Goal: Task Accomplishment & Management: Manage account settings

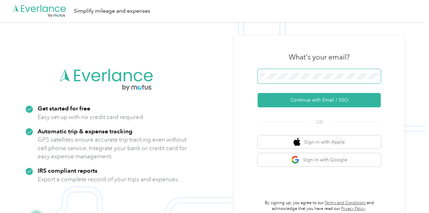
click at [296, 73] on span at bounding box center [318, 76] width 123 height 14
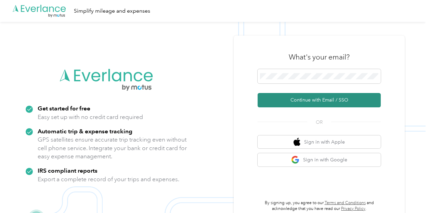
click at [313, 101] on button "Continue with Email / SSO" at bounding box center [318, 100] width 123 height 14
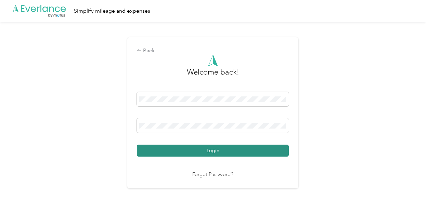
click at [232, 145] on button "Login" at bounding box center [213, 151] width 152 height 12
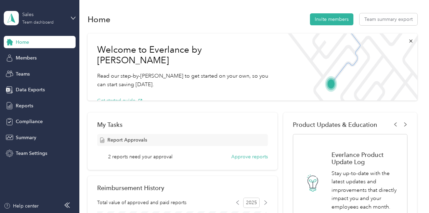
click at [38, 24] on div "Team dashboard" at bounding box center [37, 23] width 31 height 4
click at [57, 54] on div "Team dashboard" at bounding box center [95, 56] width 173 height 12
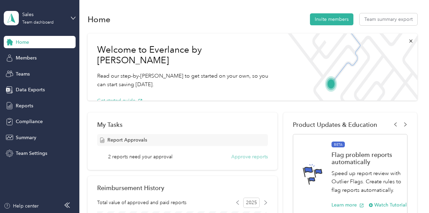
click at [252, 155] on button "Approve reports" at bounding box center [249, 156] width 37 height 7
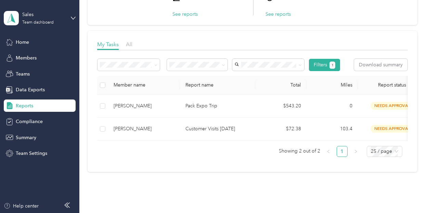
scroll to position [34, 0]
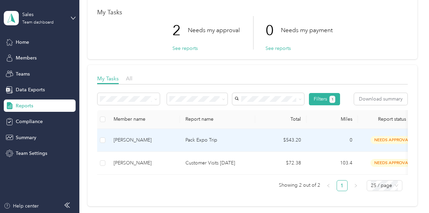
click at [240, 140] on p "Pack Expo Trip" at bounding box center [217, 140] width 64 height 8
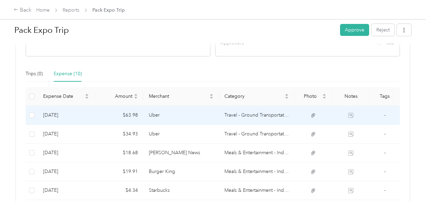
scroll to position [68, 0]
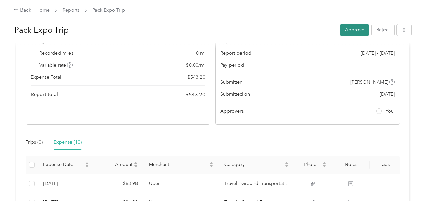
click at [353, 29] on button "Approve" at bounding box center [354, 30] width 29 height 12
click at [76, 11] on link "Reports" at bounding box center [71, 10] width 17 height 6
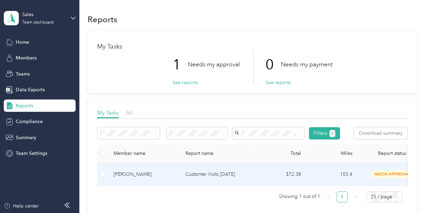
click at [177, 173] on td "[PERSON_NAME]" at bounding box center [144, 174] width 72 height 23
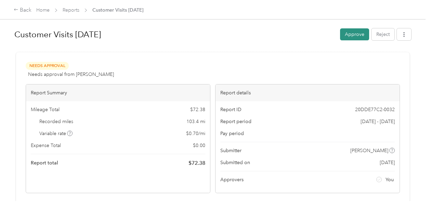
click at [346, 37] on button "Approve" at bounding box center [354, 34] width 29 height 12
